Goal: Task Accomplishment & Management: Manage account settings

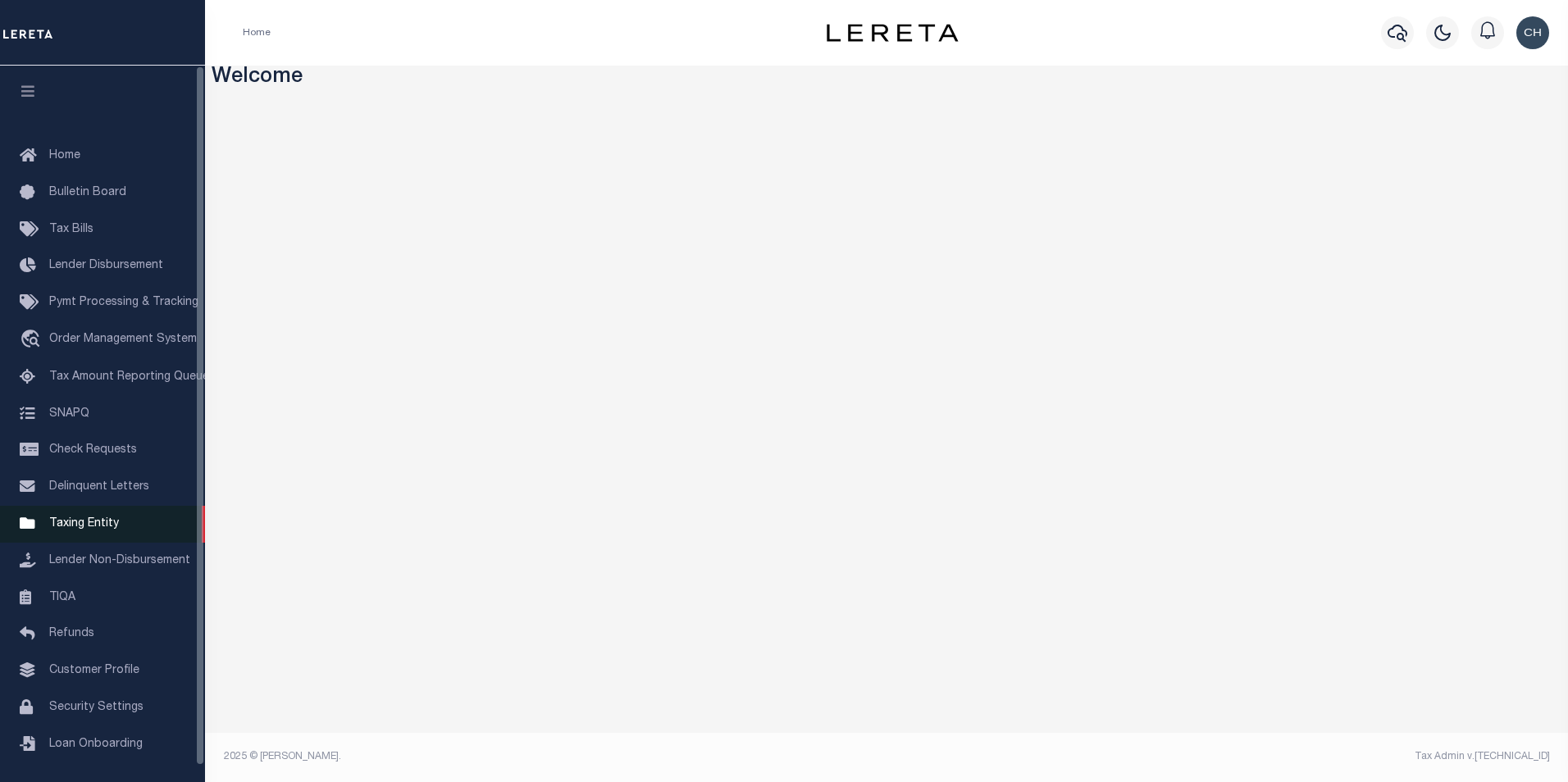
click at [75, 530] on span "Taxing Entity" at bounding box center [84, 525] width 70 height 12
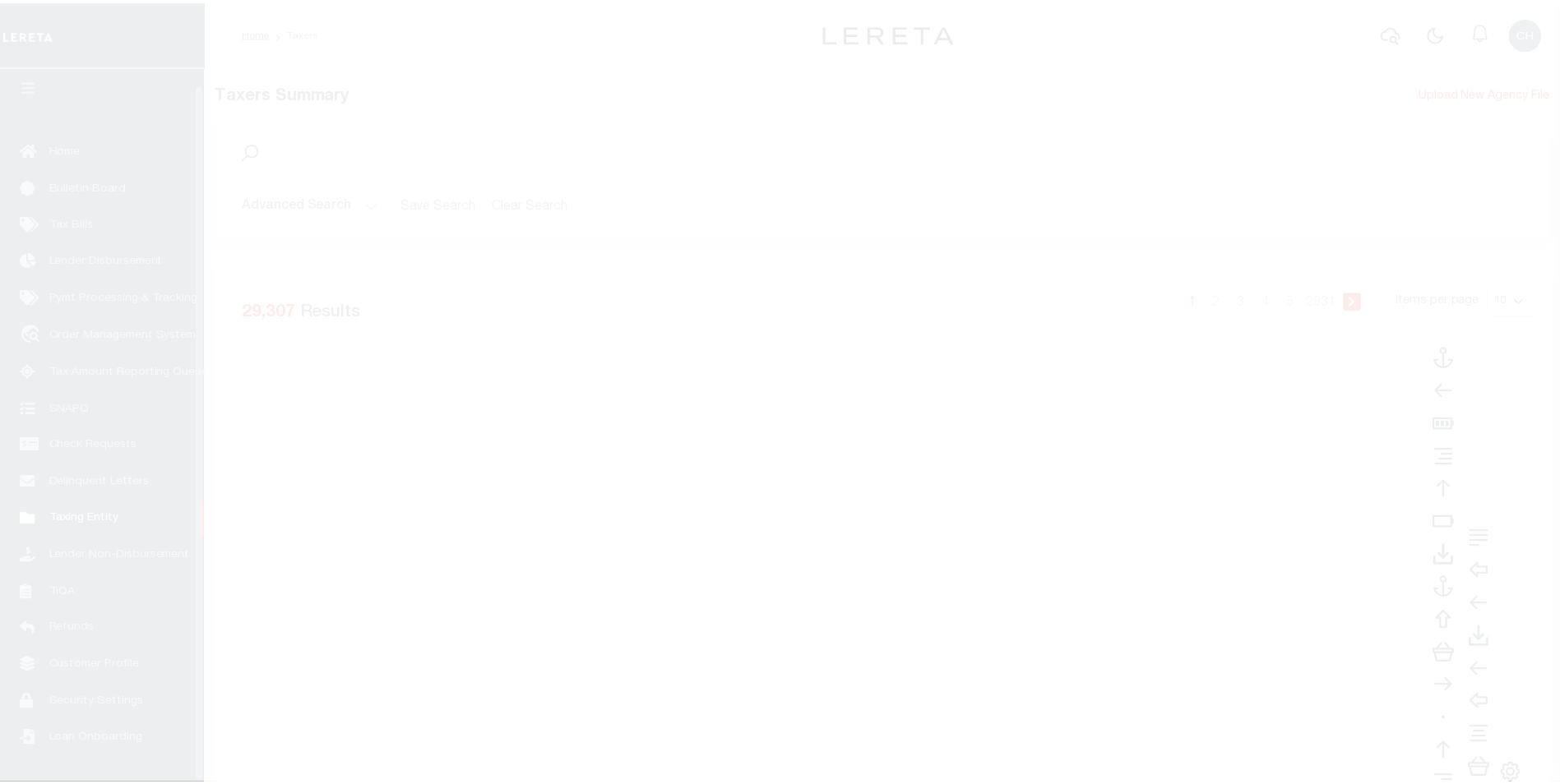
scroll to position [16, 0]
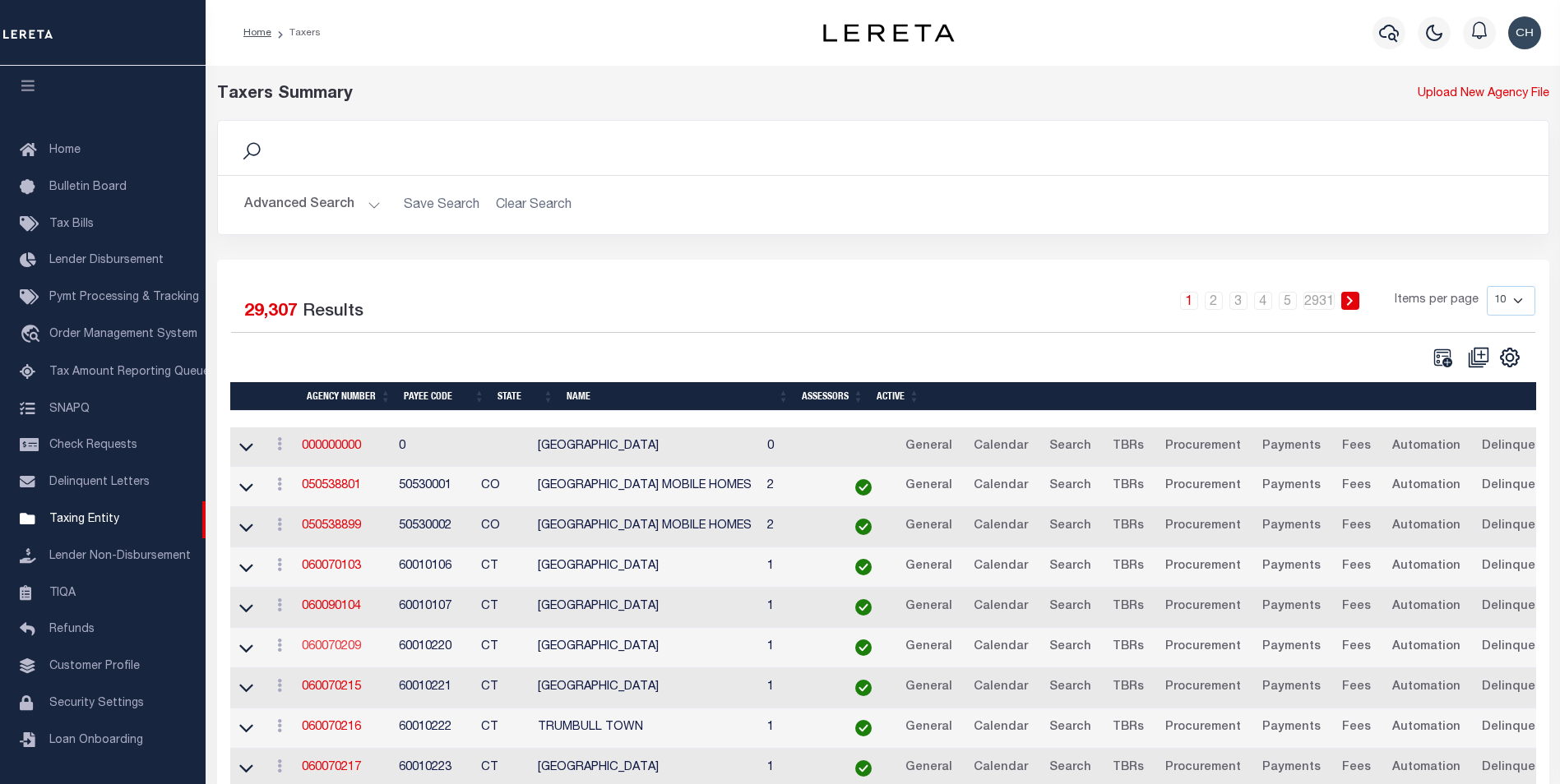
click at [358, 647] on link "060070209" at bounding box center [331, 647] width 59 height 12
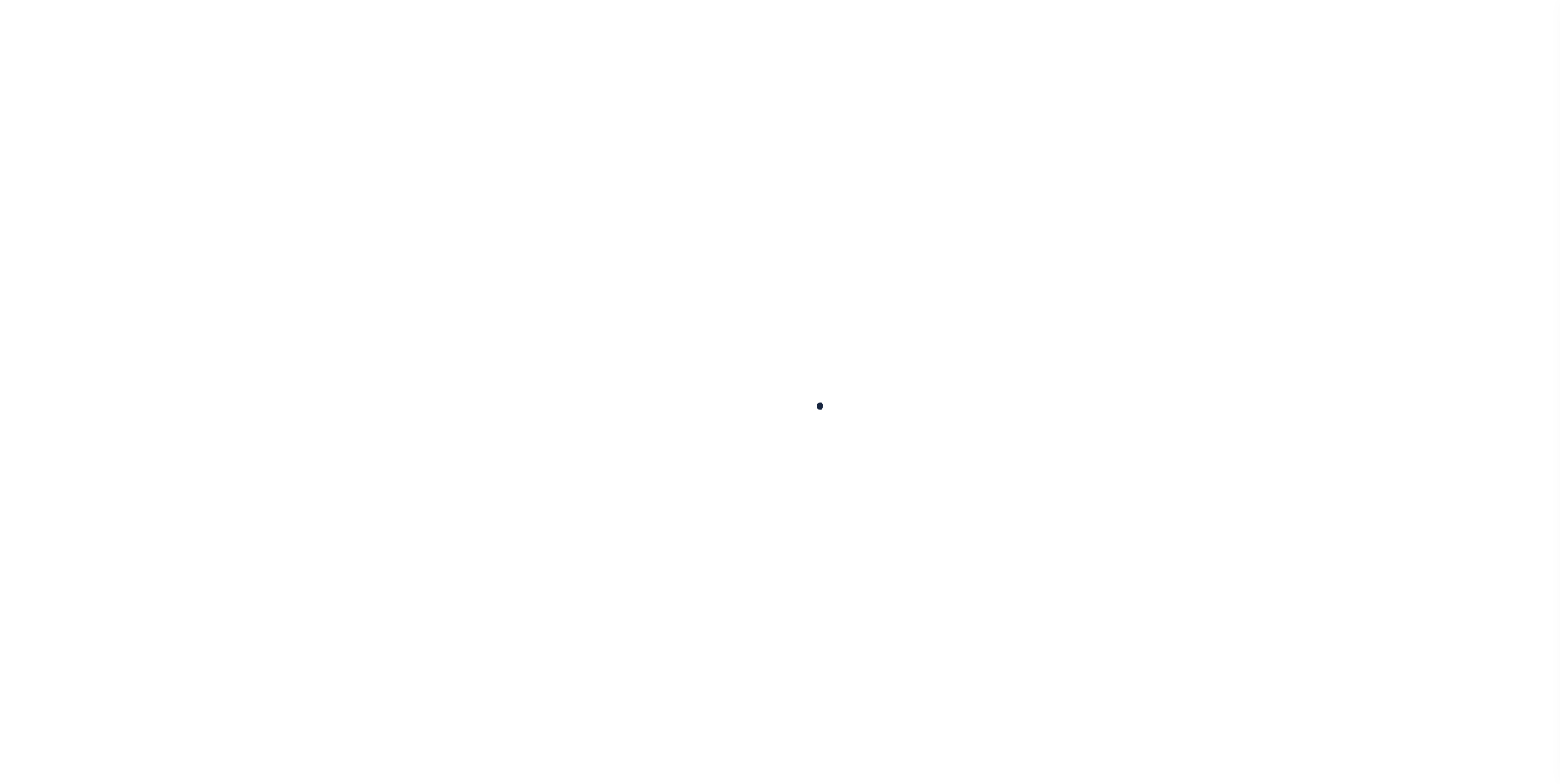
select select
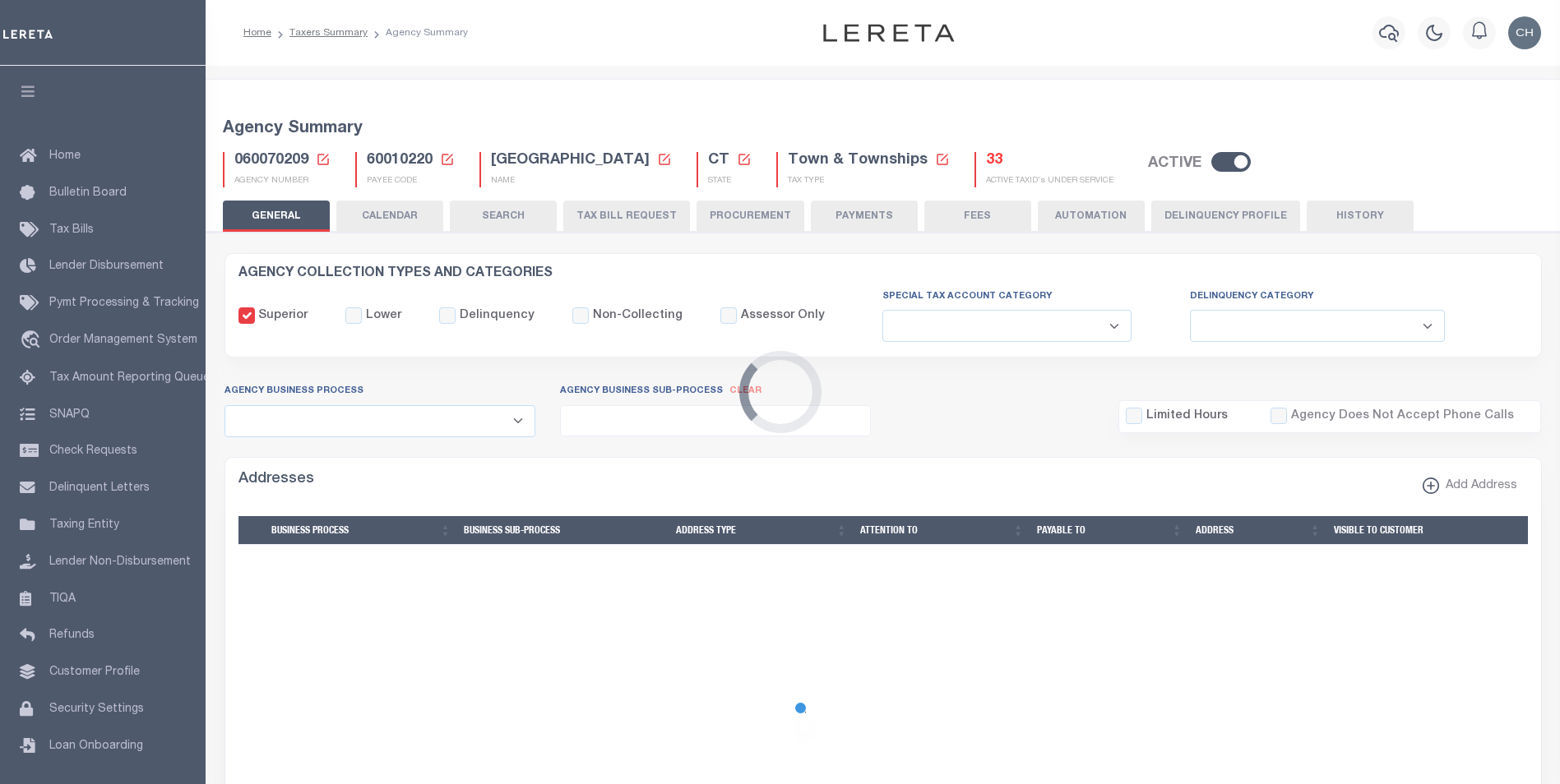
checkbox input "false"
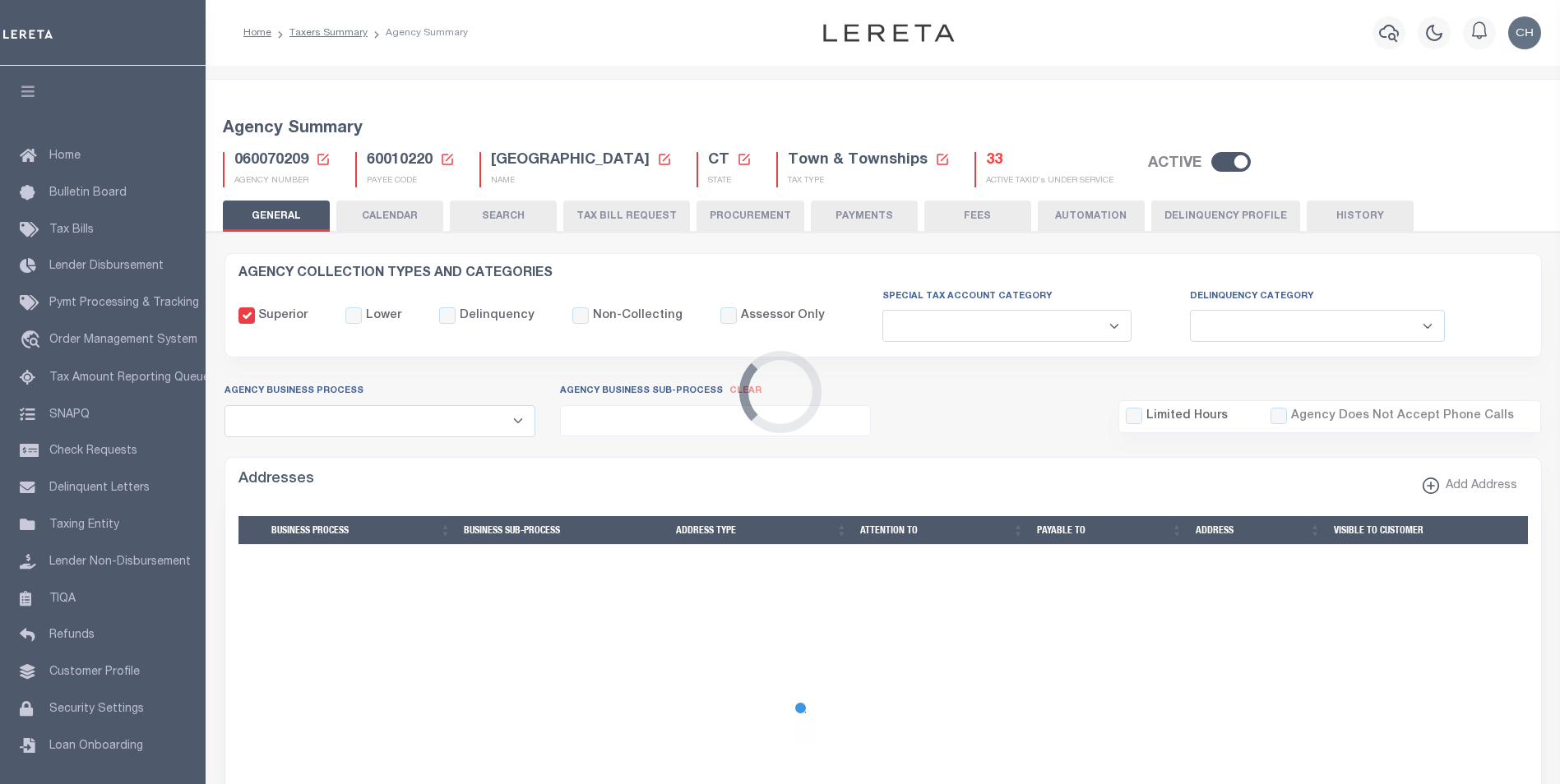
type input "900117019"
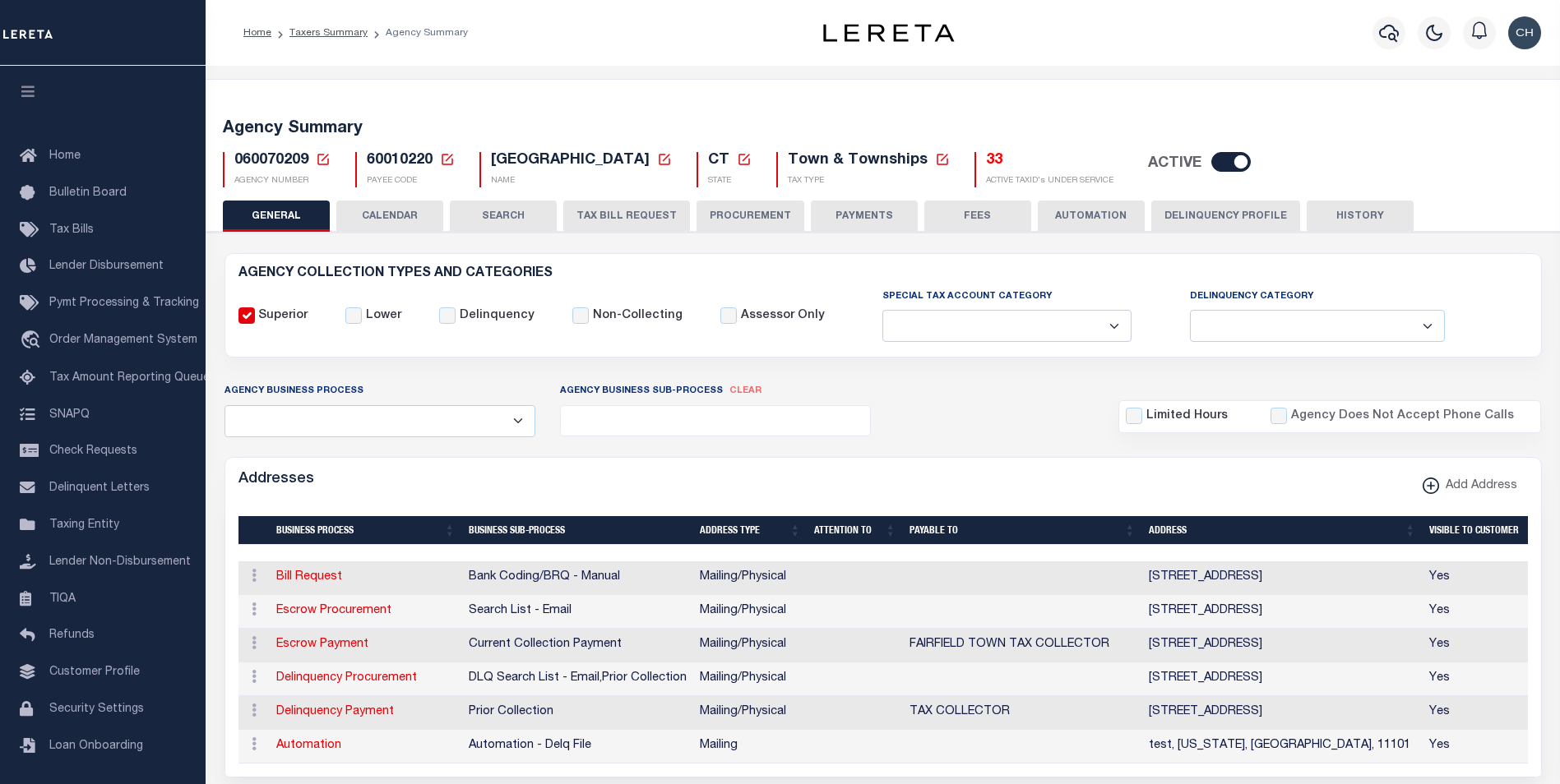
click at [654, 462] on div "Addresses Add Address" at bounding box center [883, 480] width 1316 height 45
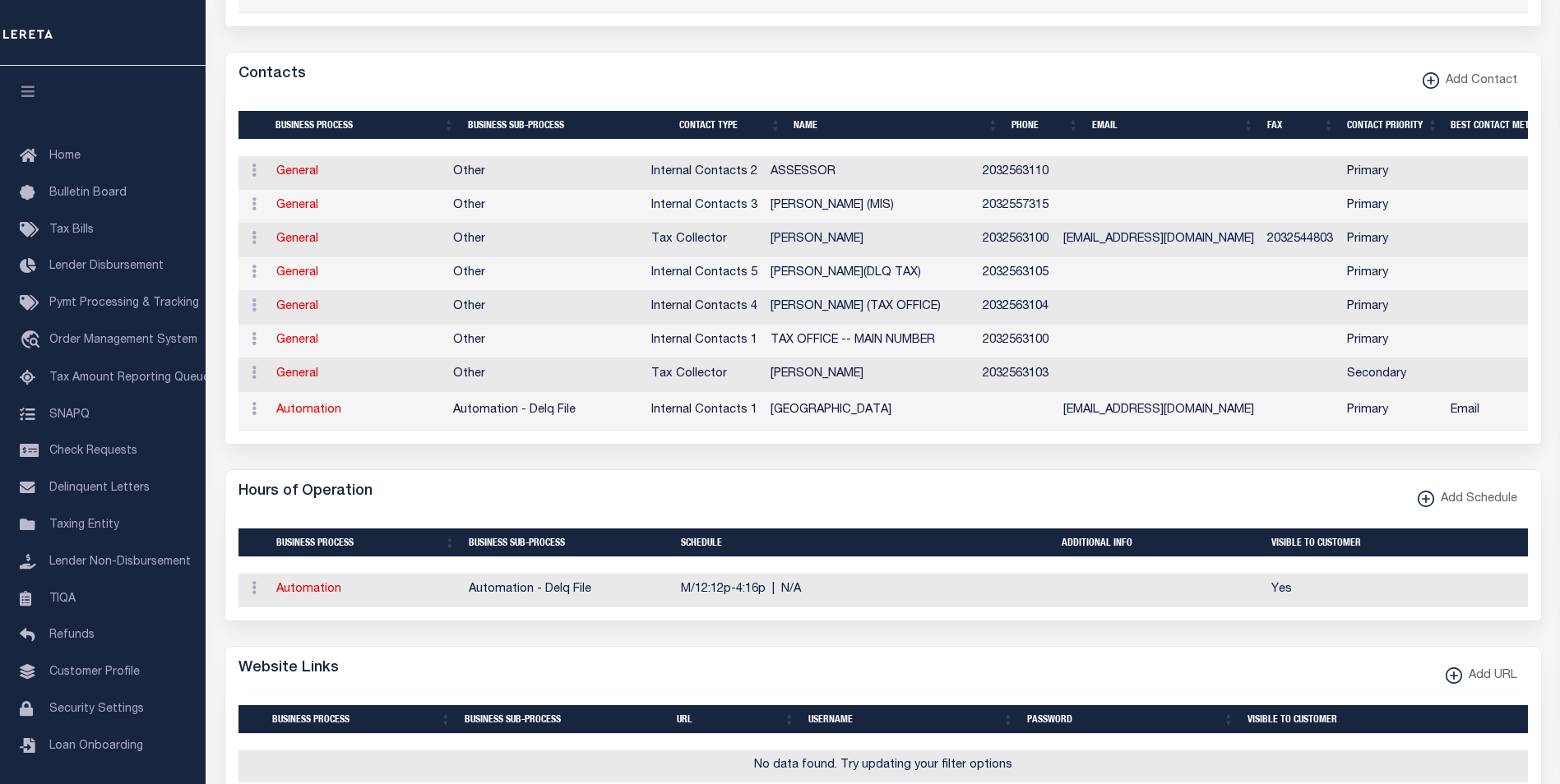
scroll to position [422, 0]
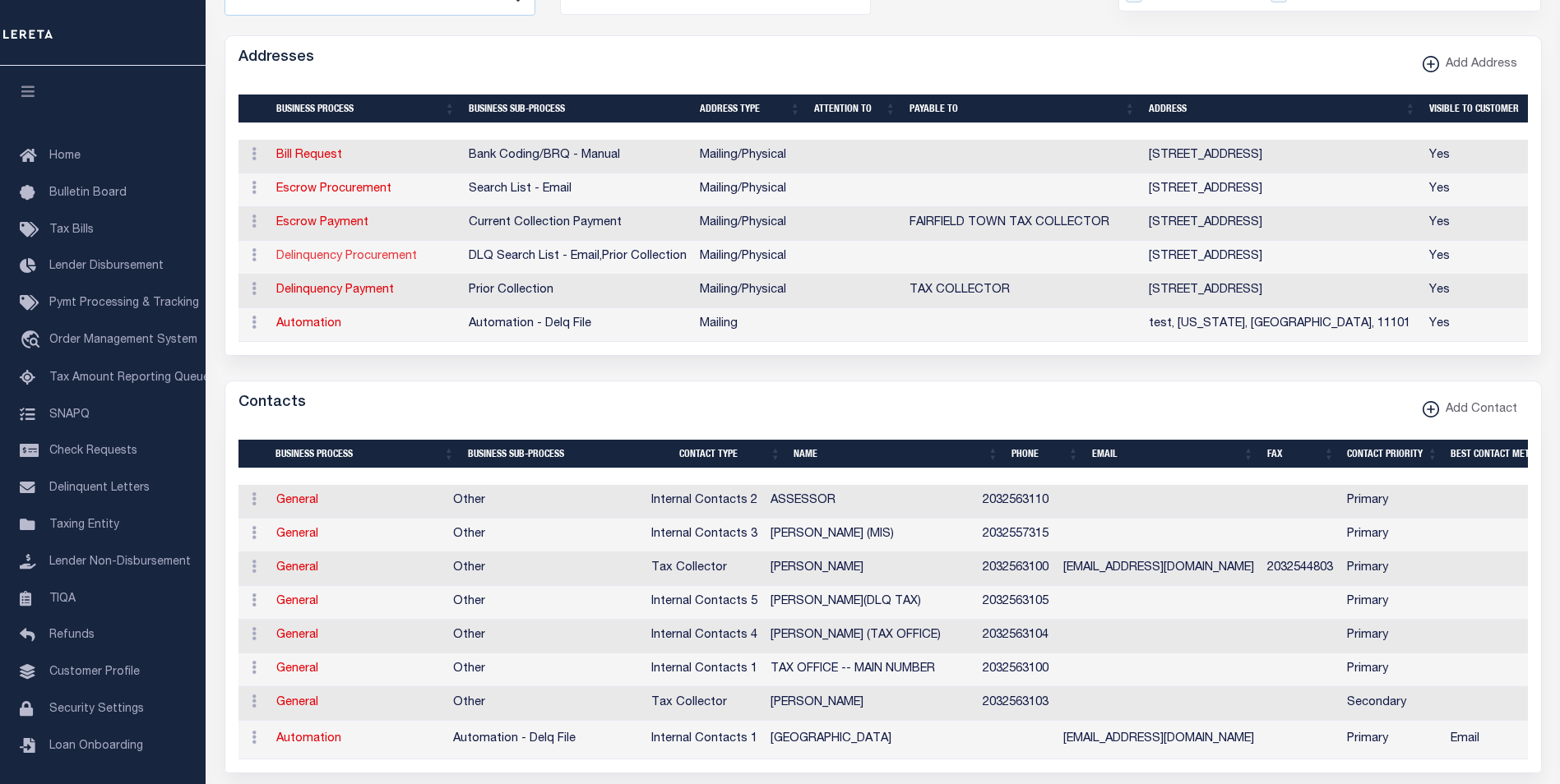
click at [300, 261] on link "Delinquency Procurement" at bounding box center [346, 257] width 141 height 12
select select "1"
checkbox input "false"
select select
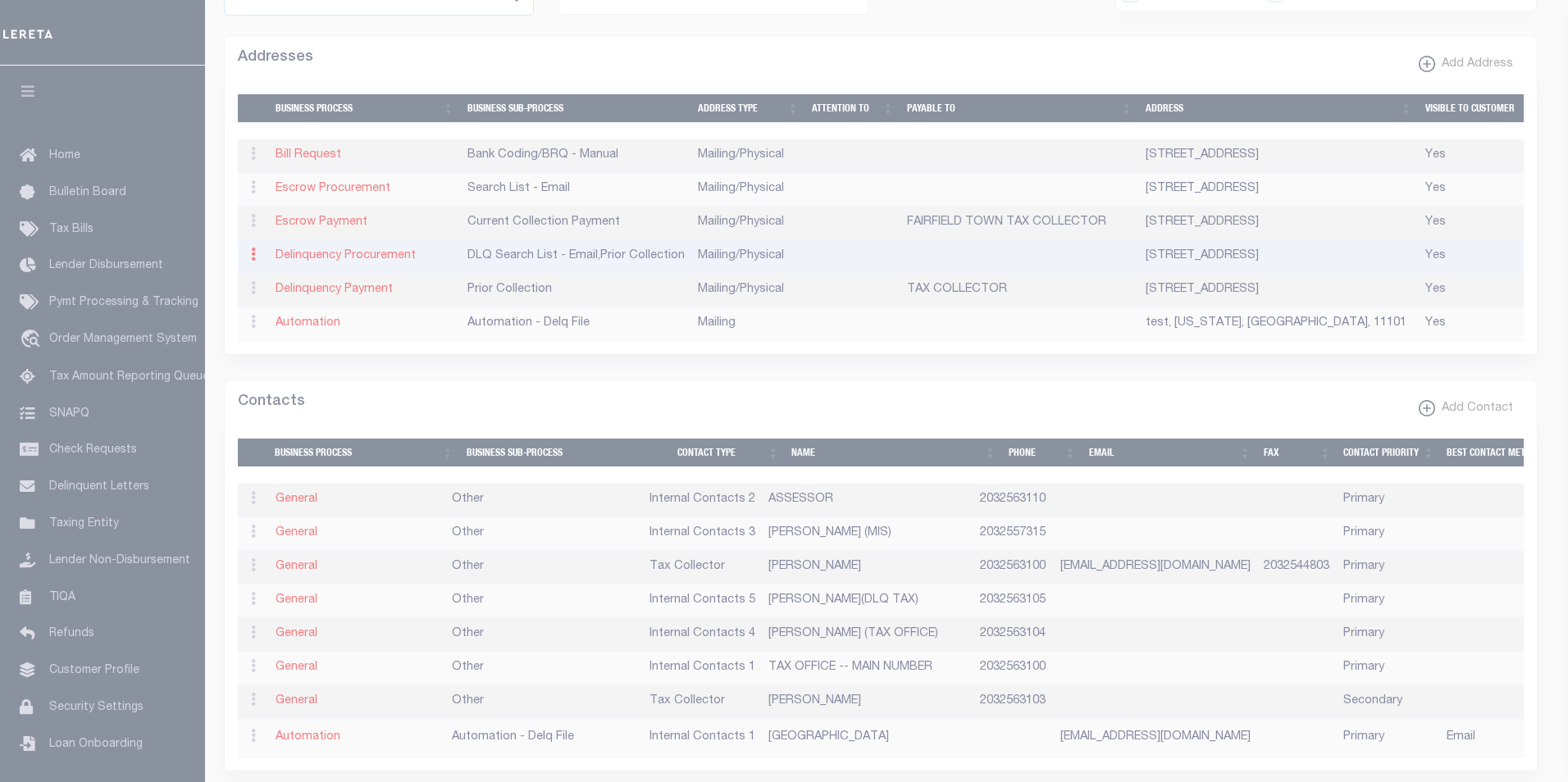
type input "[STREET_ADDRESS]"
type input "[GEOGRAPHIC_DATA]"
select select "CT"
type input "06824"
select select "5"
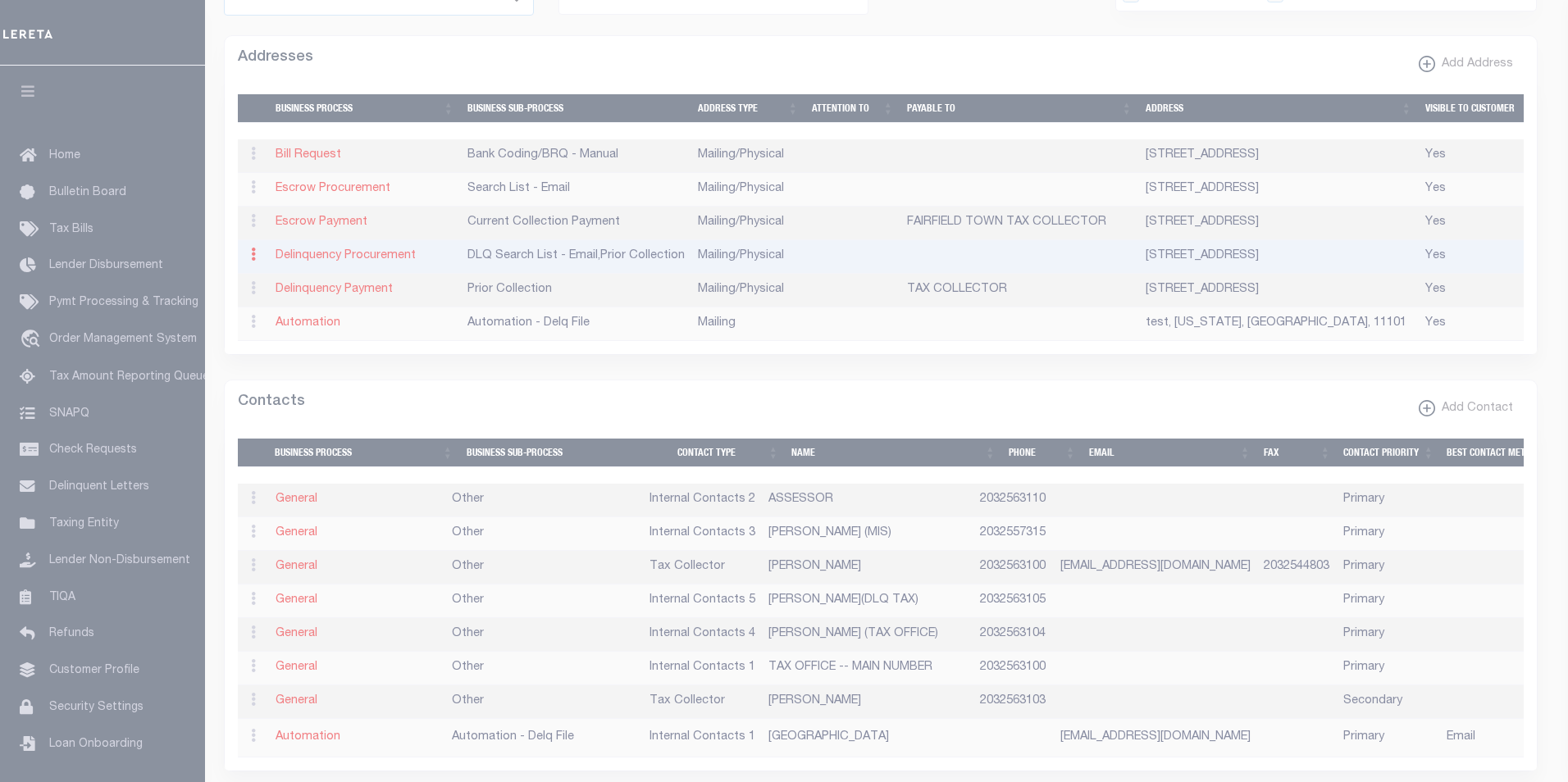
checkbox input "true"
select select "4"
select select "18"
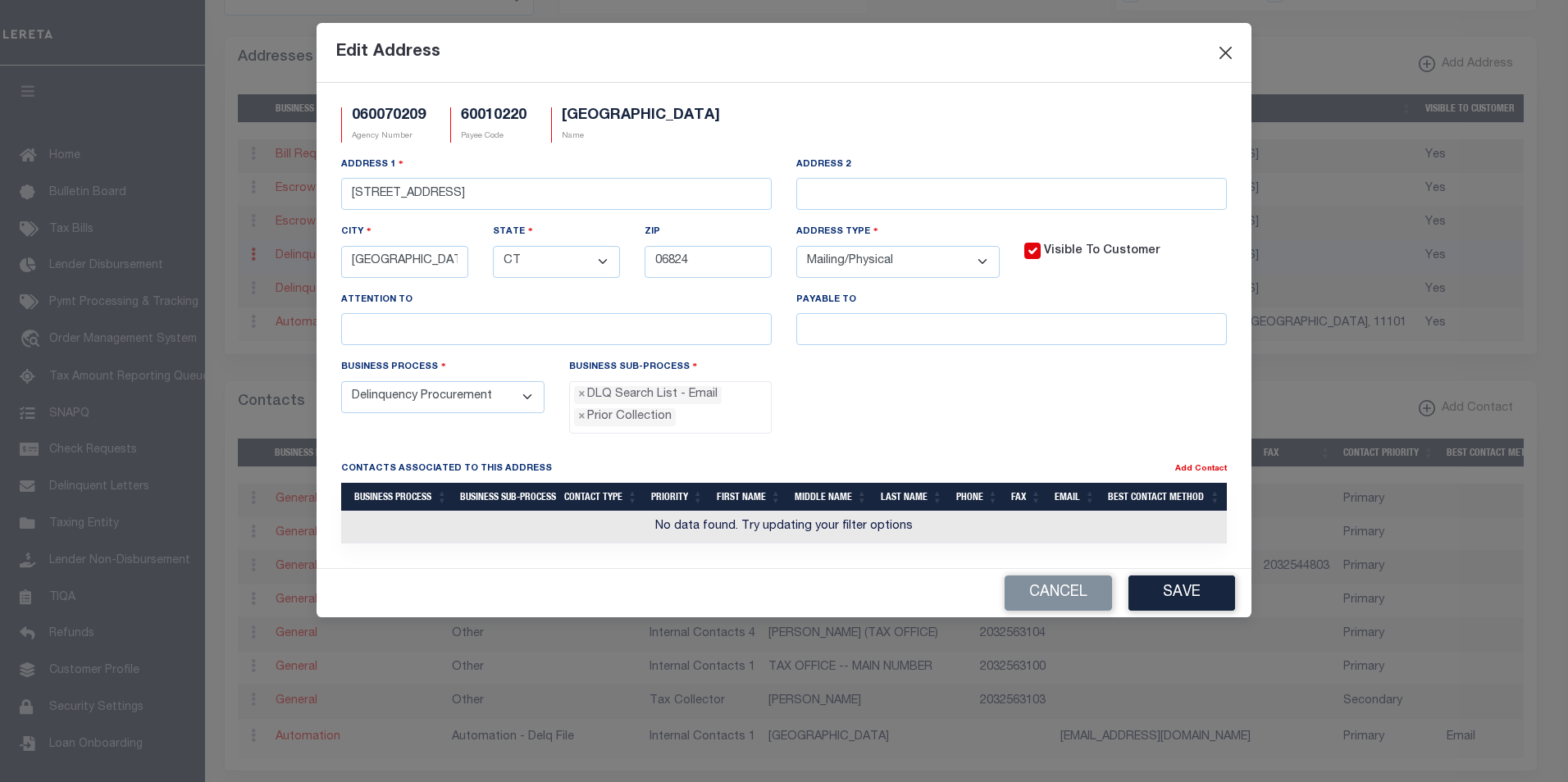
click at [1225, 41] on div "Edit Address" at bounding box center [783, 53] width 935 height 60
click at [1225, 49] on button "Close" at bounding box center [1226, 52] width 21 height 21
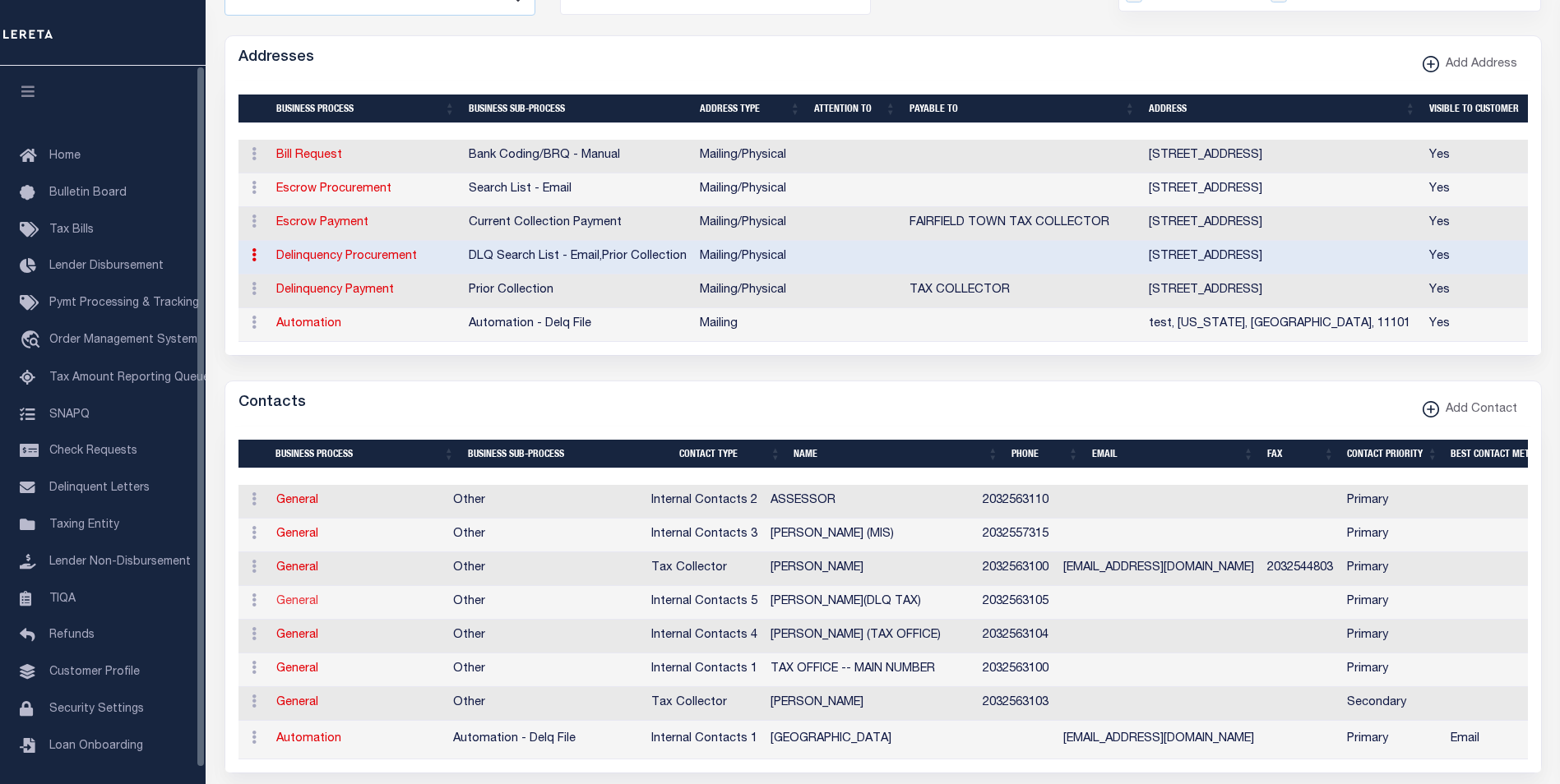
click at [284, 604] on link "General" at bounding box center [297, 602] width 42 height 12
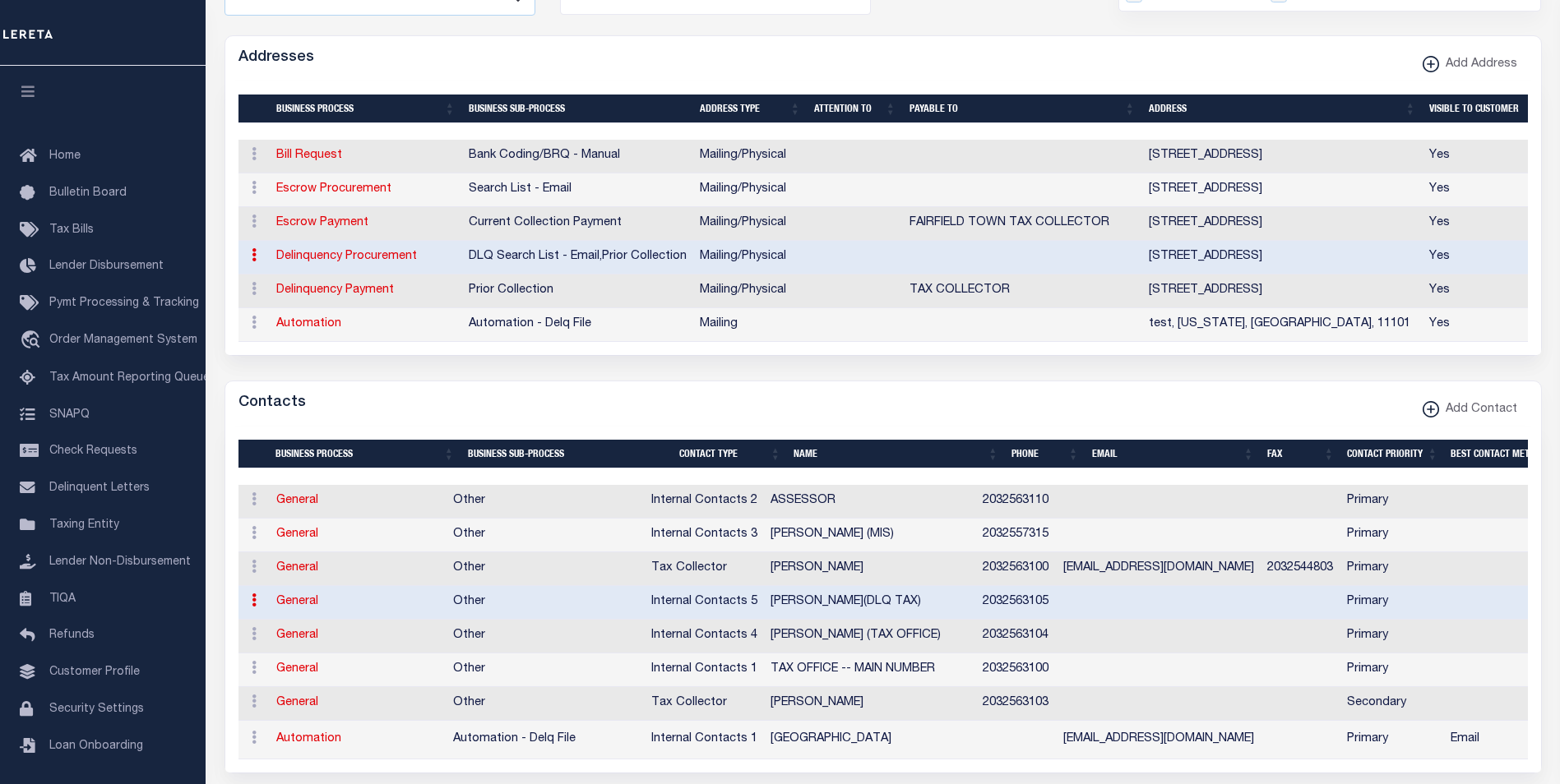
select select "9"
select select "1"
type input "[PERSON_NAME]"
type input "[PERSON_NAME](DLQ"
type input "TAX)"
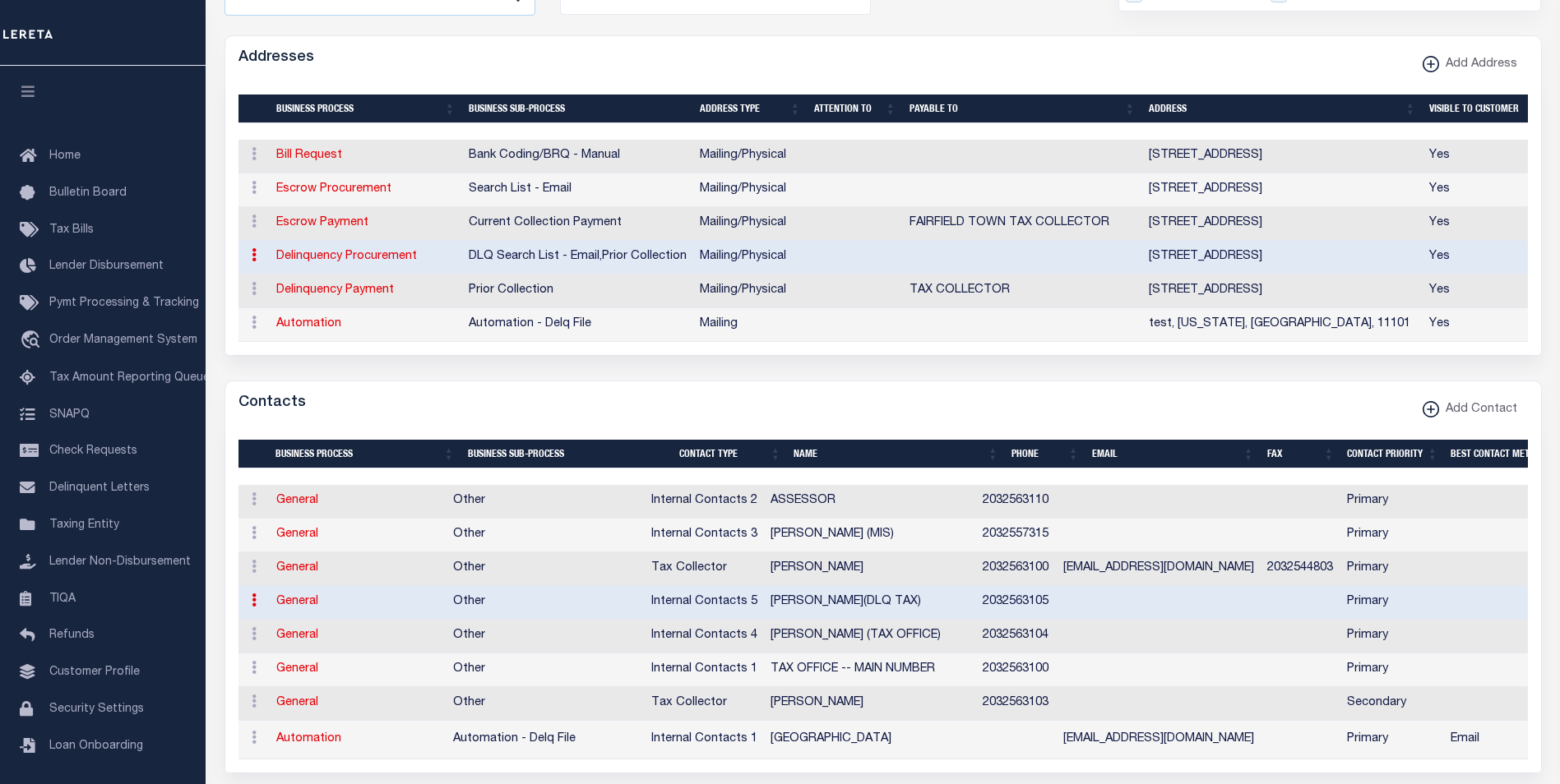
type input "2032563105"
select select "6"
select select "39"
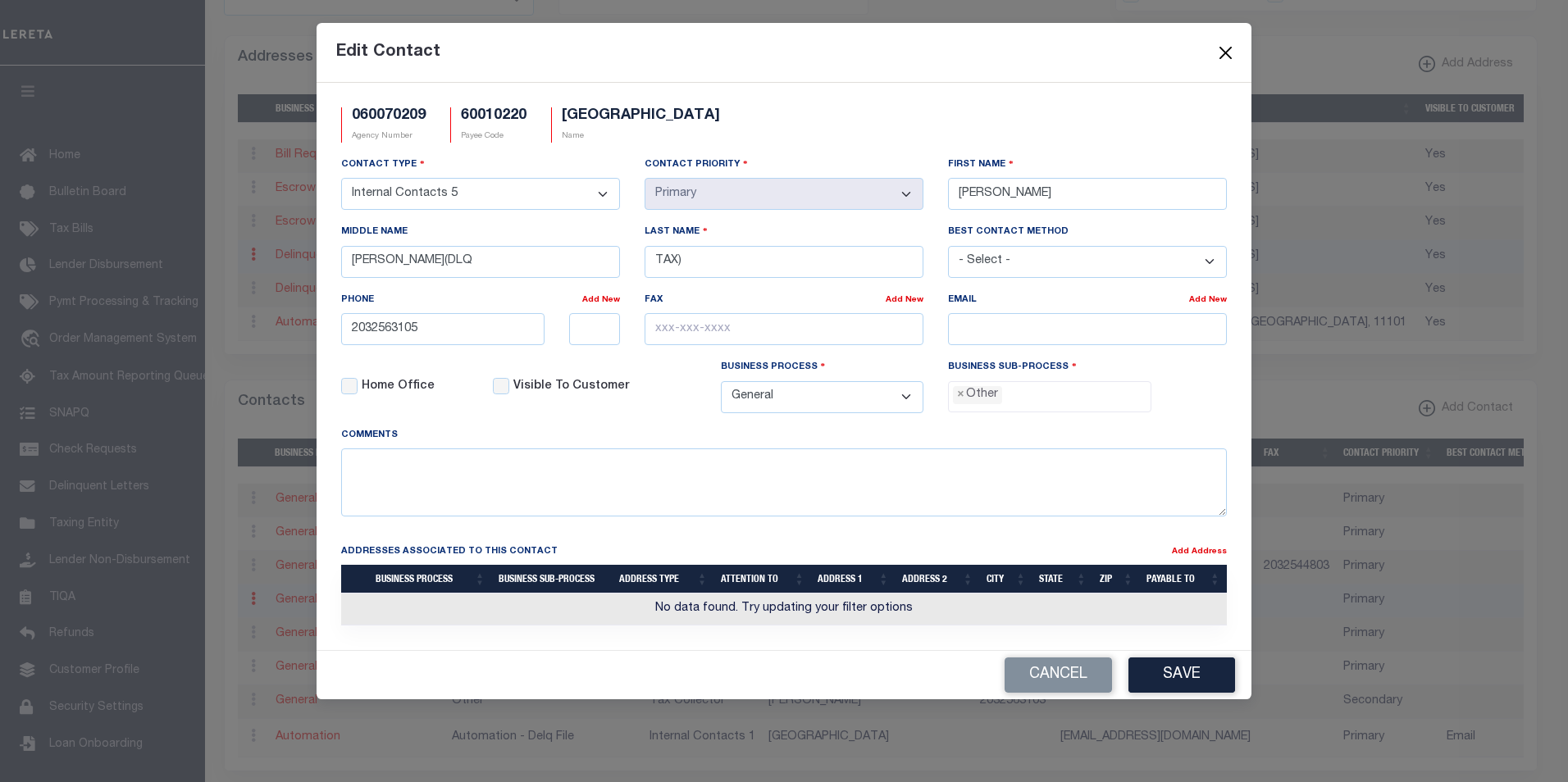
click at [1228, 50] on button "Close" at bounding box center [1226, 52] width 21 height 21
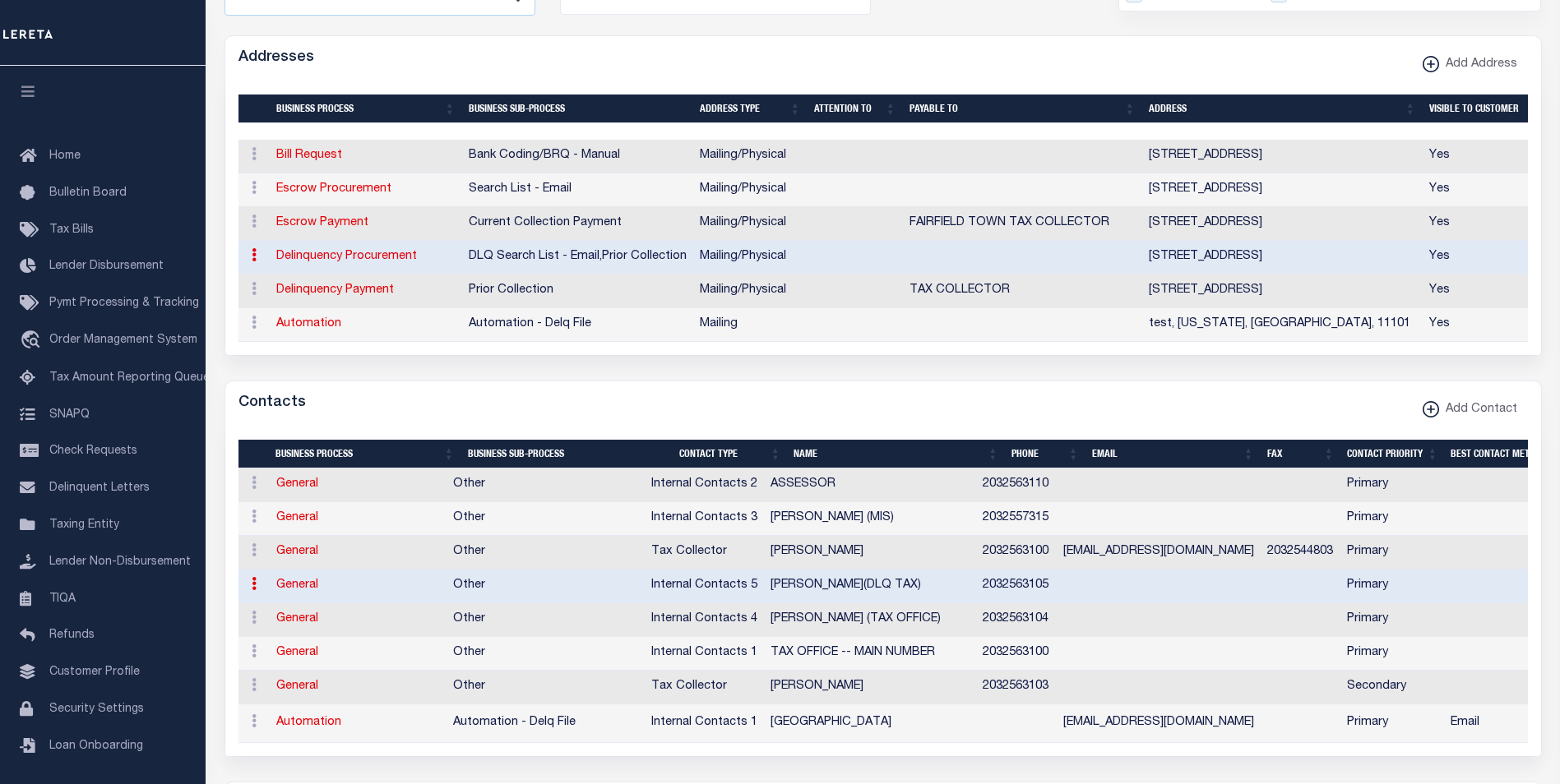
scroll to position [1244, 0]
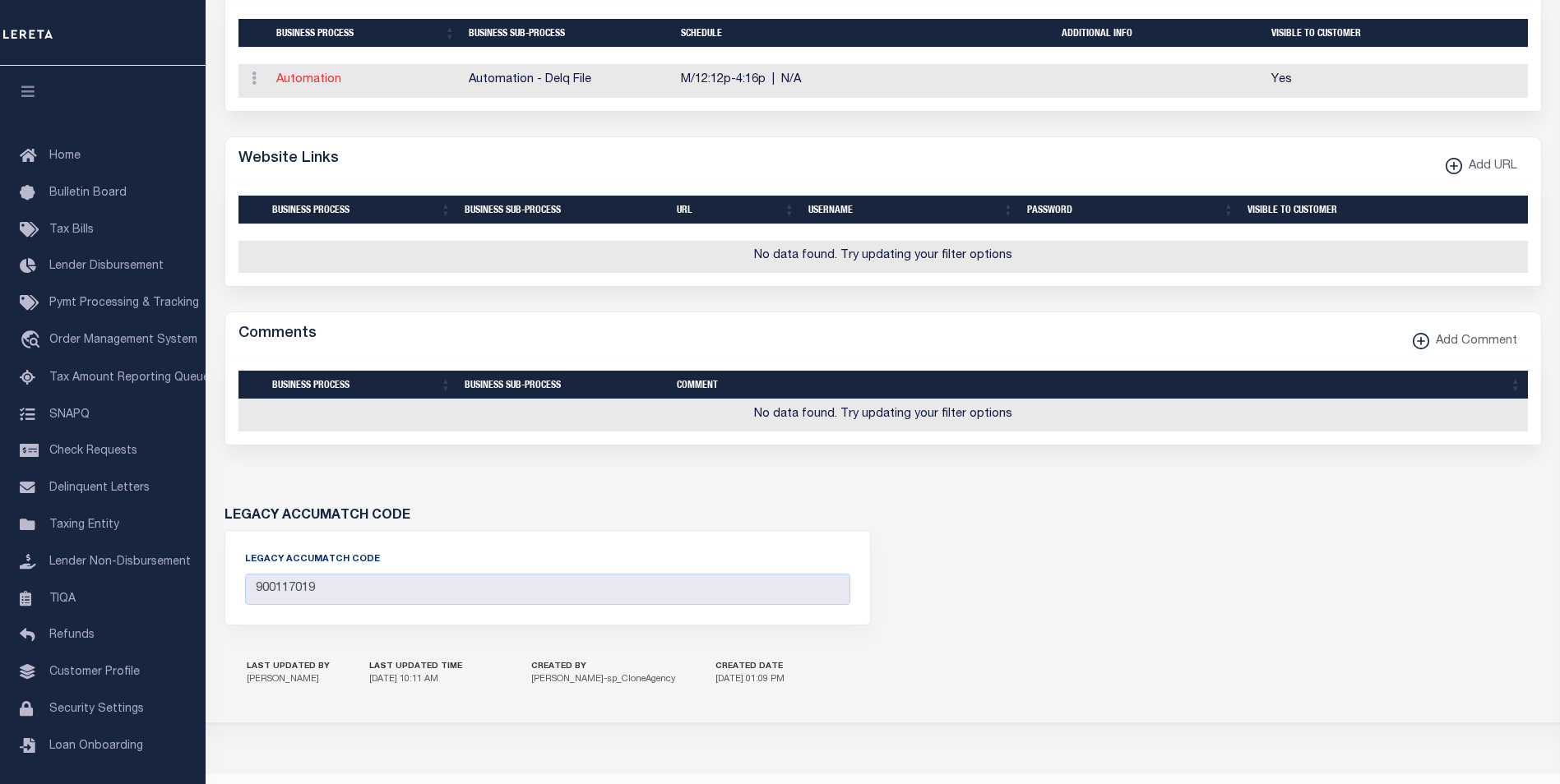
click at [310, 84] on link "Automation" at bounding box center [308, 80] width 65 height 12
select select "America/Los_Angeles"
checkbox input "true"
type input "12:12"
type input "16:16"
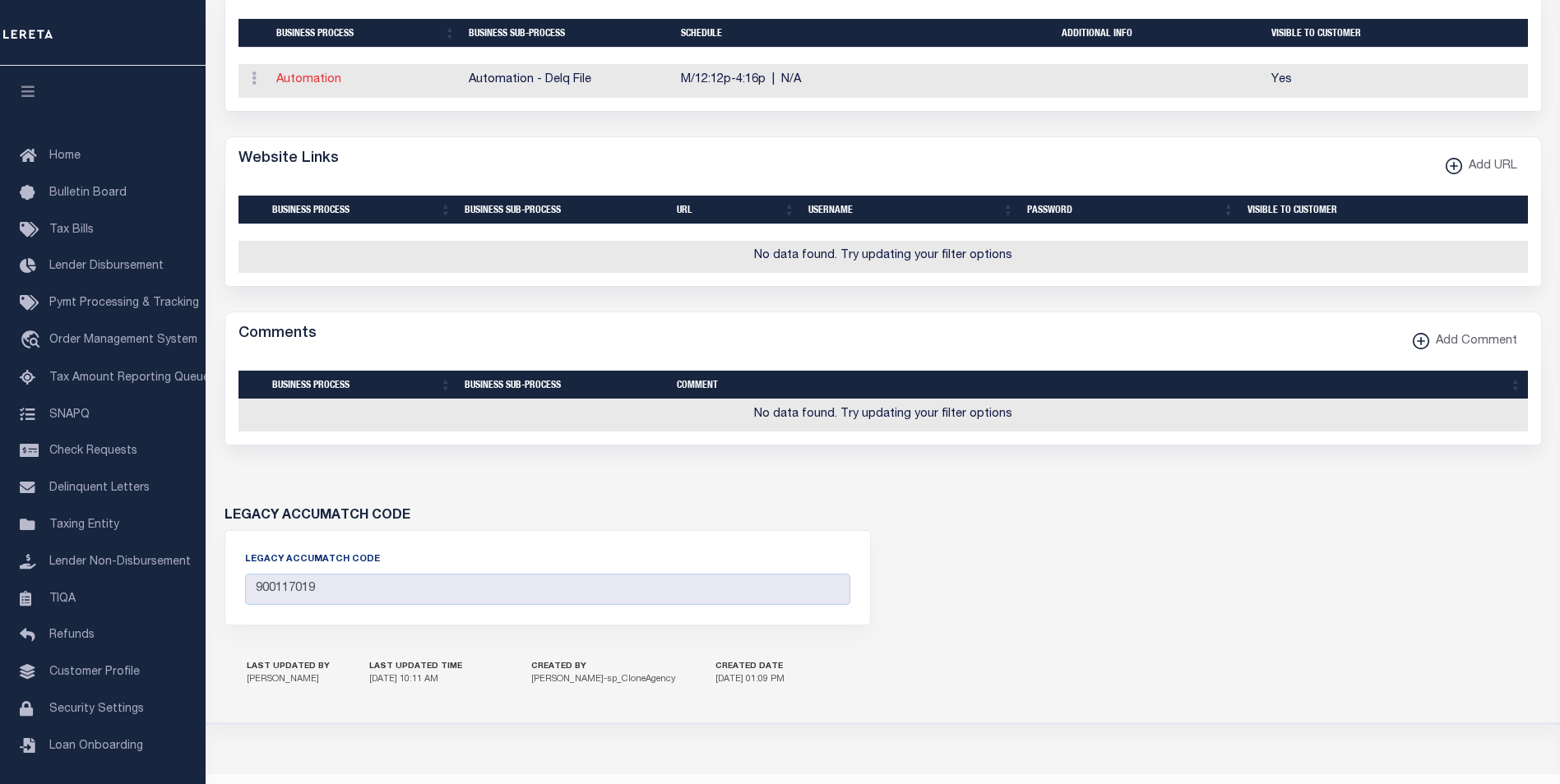
select select "7"
select select "38"
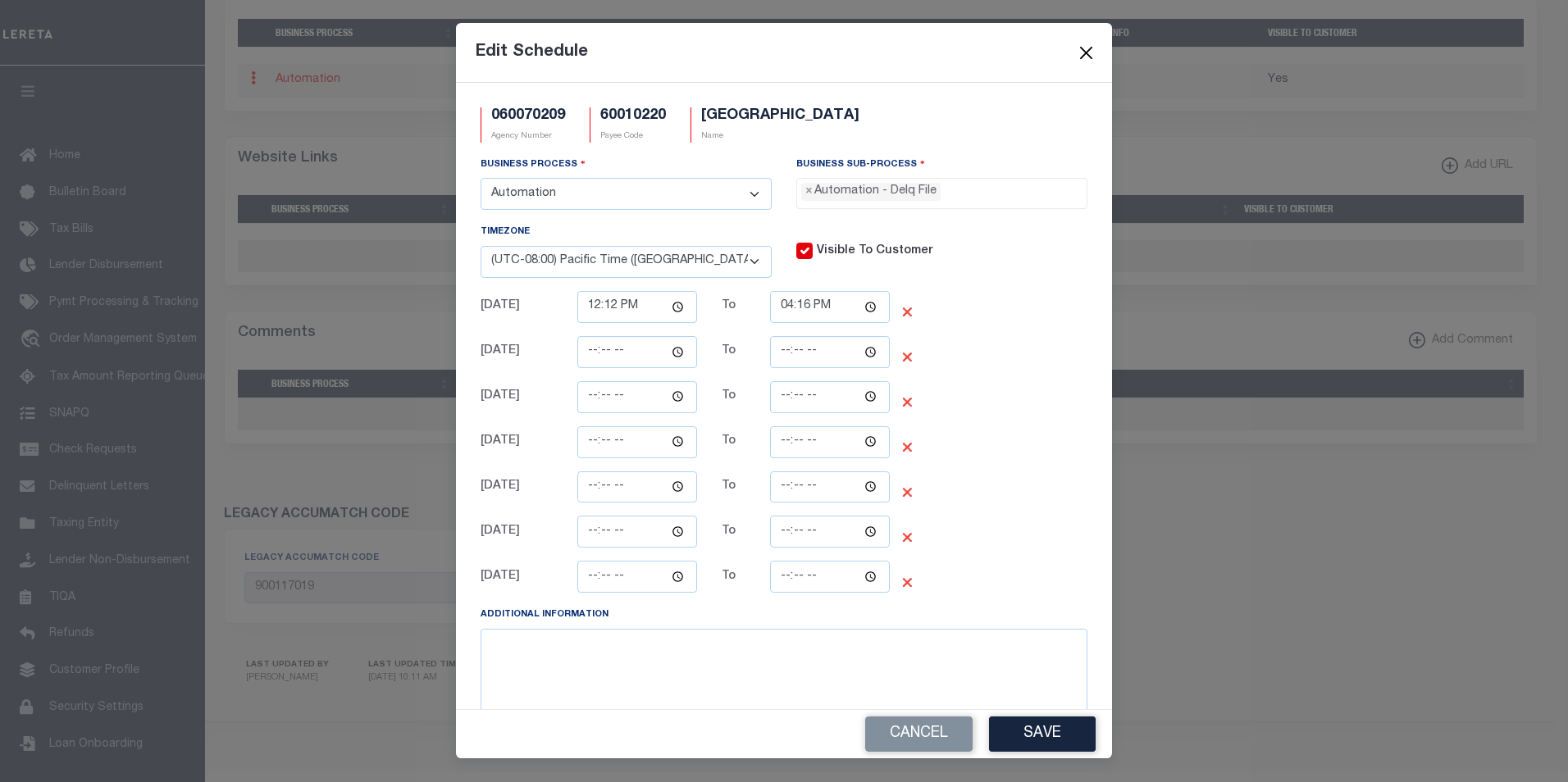
click at [1090, 58] on button "Close" at bounding box center [1086, 52] width 21 height 21
